Goal: Task Accomplishment & Management: Use online tool/utility

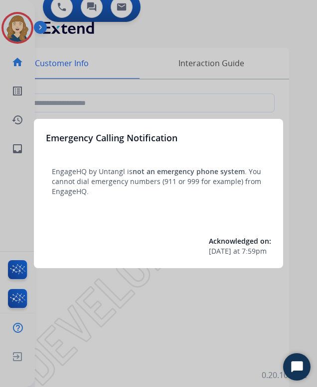
click at [189, 93] on div at bounding box center [158, 193] width 317 height 387
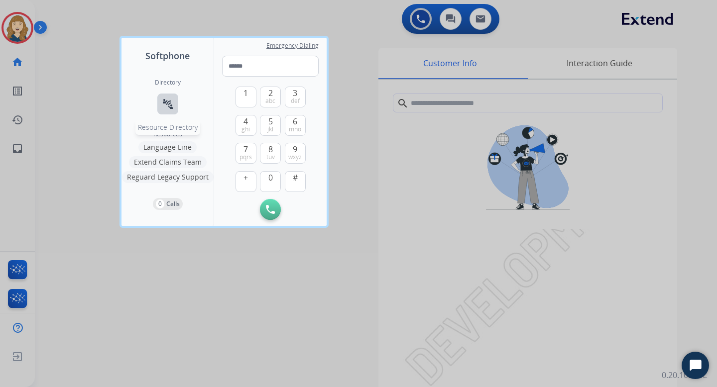
click at [171, 96] on button "connect_without_contact Resource Directory" at bounding box center [167, 104] width 21 height 21
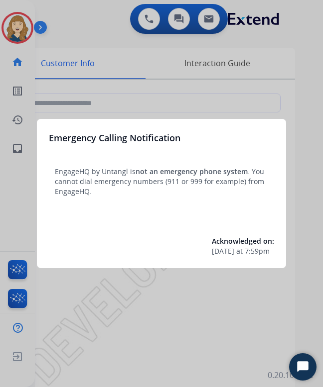
click at [224, 295] on div at bounding box center [161, 193] width 323 height 387
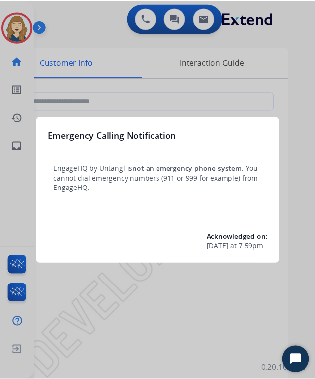
scroll to position [0, 4]
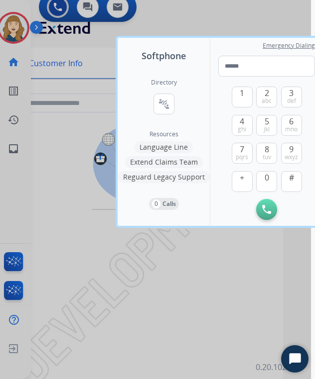
click at [179, 288] on div at bounding box center [153, 189] width 315 height 379
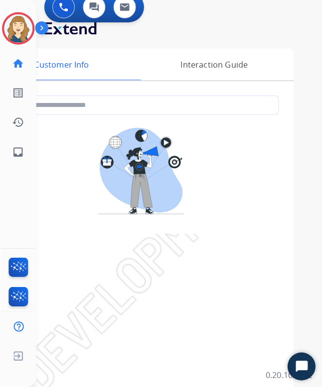
scroll to position [0, 0]
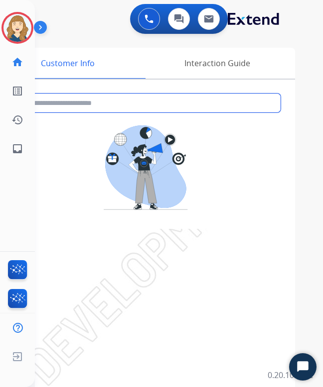
click at [131, 103] on input "text" at bounding box center [145, 103] width 270 height 19
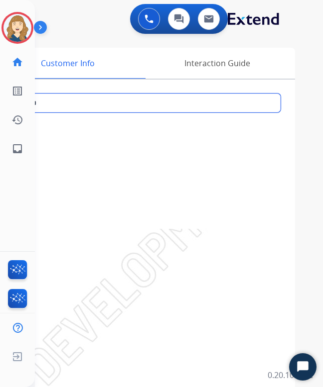
type input "***"
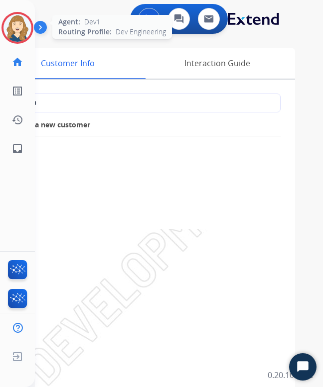
click at [19, 35] on img at bounding box center [17, 28] width 28 height 28
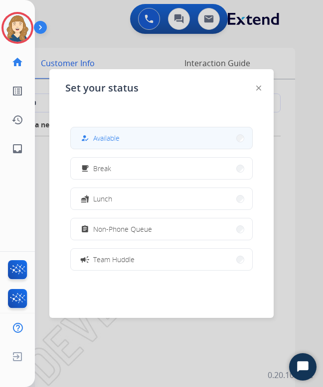
click at [158, 133] on button "how_to_reg Available" at bounding box center [161, 137] width 181 height 21
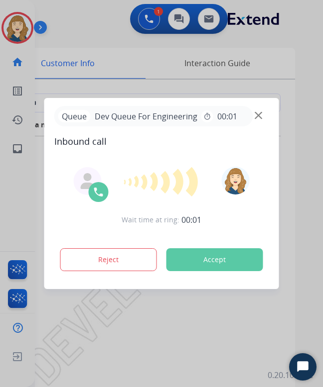
click at [227, 260] on button "Accept" at bounding box center [214, 259] width 97 height 23
click at [213, 257] on button "Accept" at bounding box center [214, 259] width 97 height 23
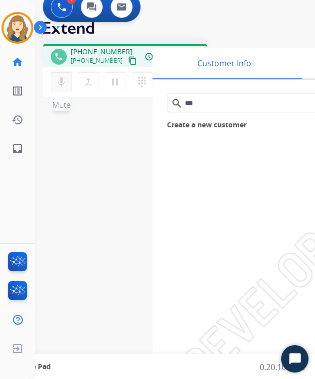
click at [62, 87] on mat-icon "mic" at bounding box center [61, 82] width 12 height 12
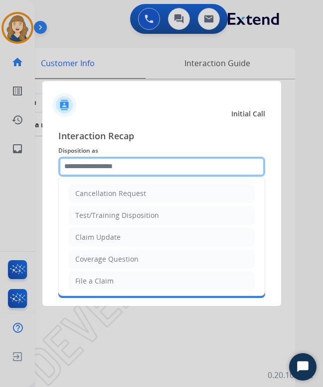
click at [152, 162] on input "text" at bounding box center [161, 167] width 207 height 20
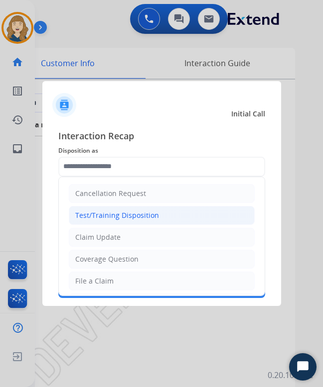
click at [137, 212] on div "Test/Training Disposition" at bounding box center [117, 216] width 84 height 10
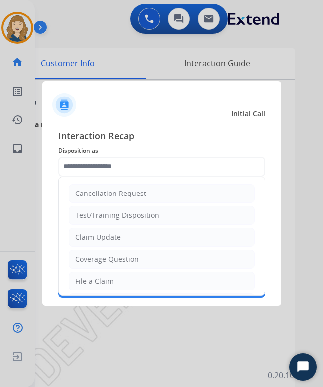
type input "**********"
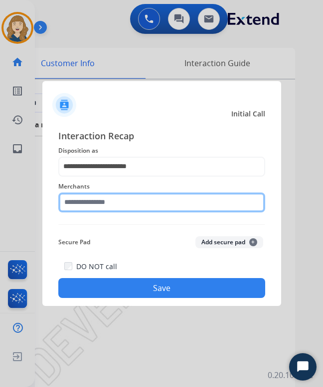
click at [130, 199] on input "text" at bounding box center [161, 203] width 207 height 20
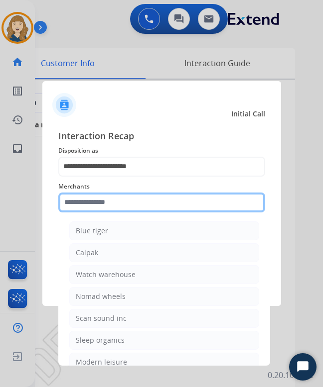
type input "*"
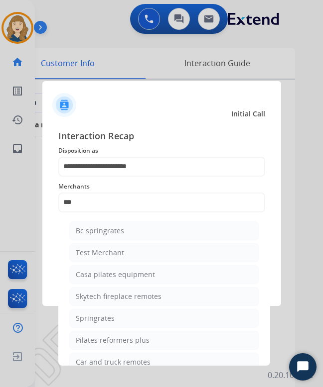
click at [88, 251] on div "Test Merchant" at bounding box center [100, 253] width 48 height 10
type input "**********"
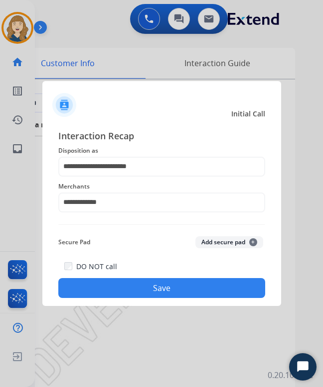
click at [185, 283] on button "Save" at bounding box center [161, 288] width 207 height 20
